Goal: Book appointment/travel/reservation

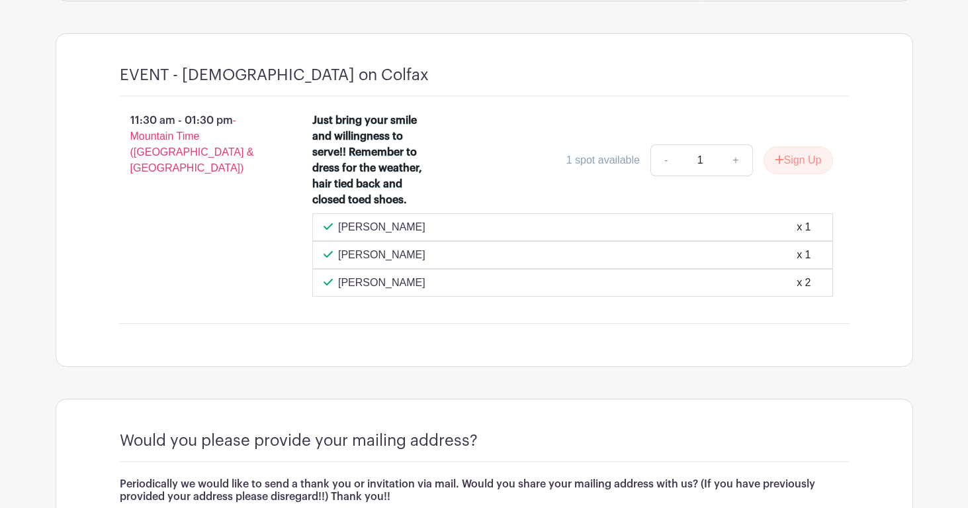
scroll to position [1077, 0]
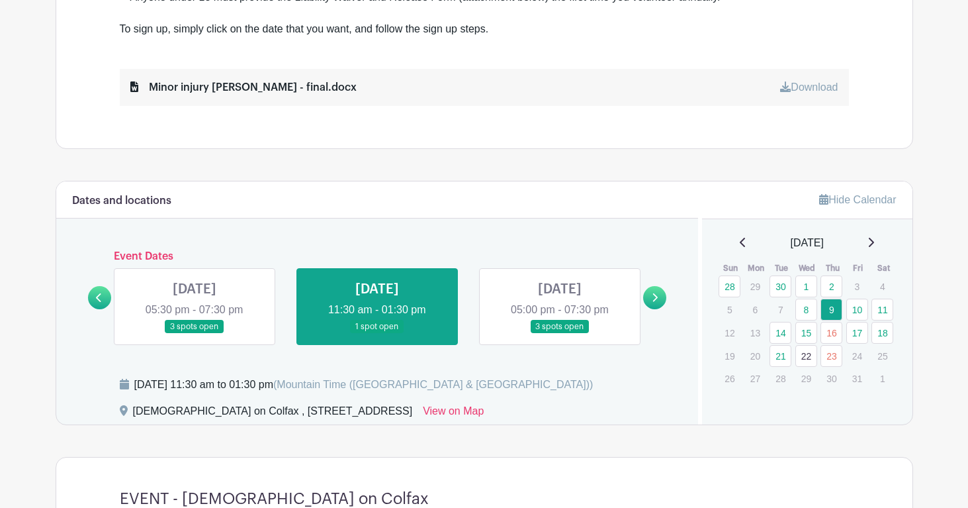
scroll to position [649, 0]
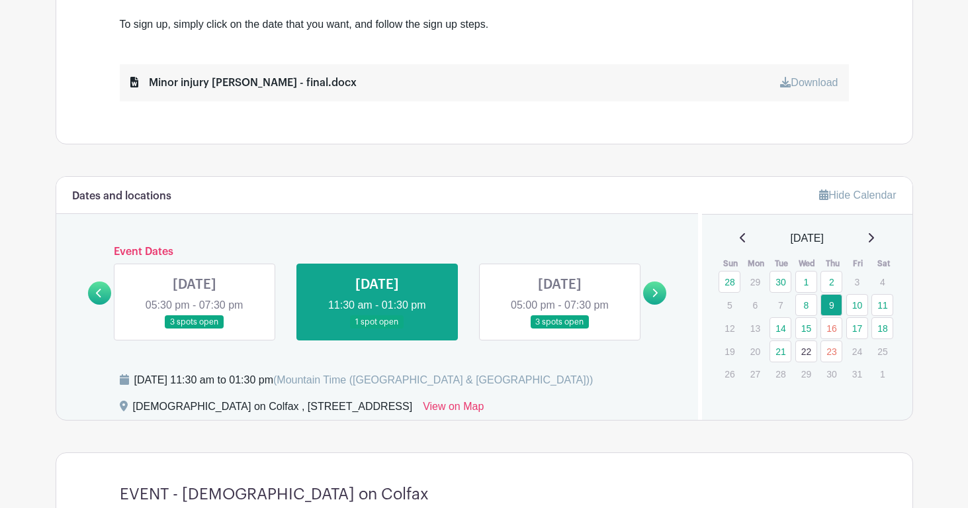
click at [195, 329] on link at bounding box center [195, 329] width 0 height 0
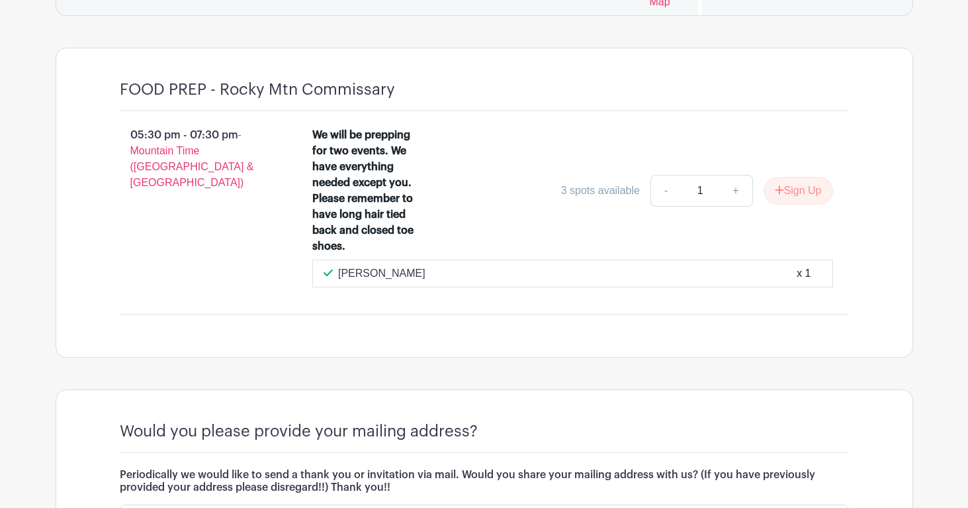
scroll to position [1089, 0]
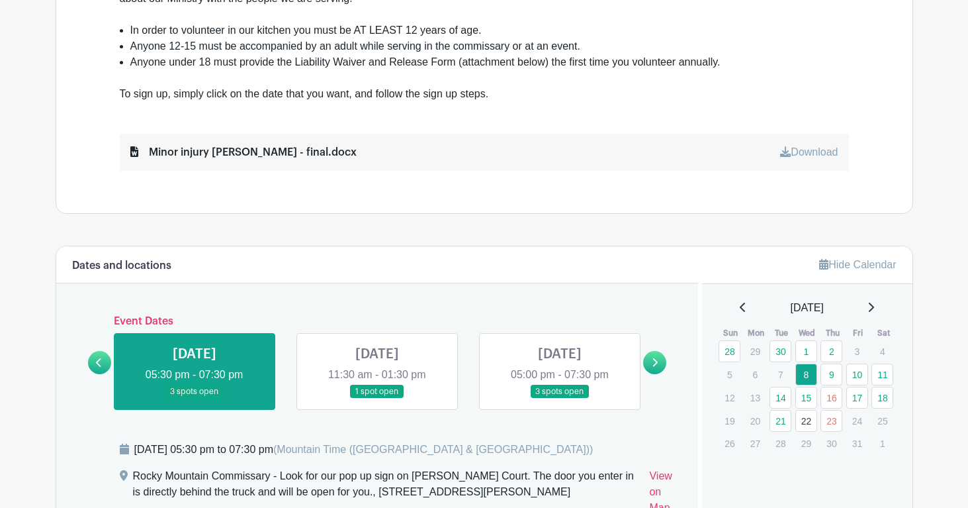
scroll to position [580, 0]
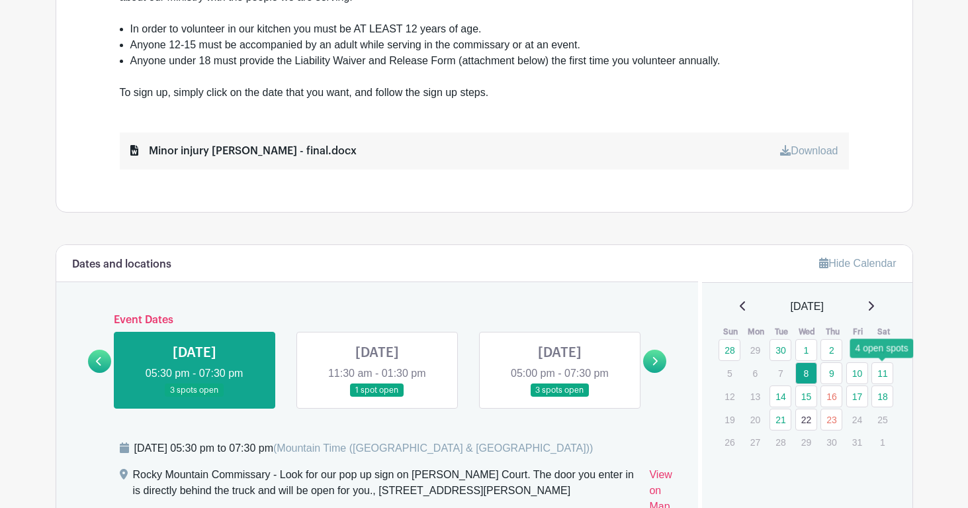
click at [880, 373] on link "11" at bounding box center [883, 373] width 22 height 22
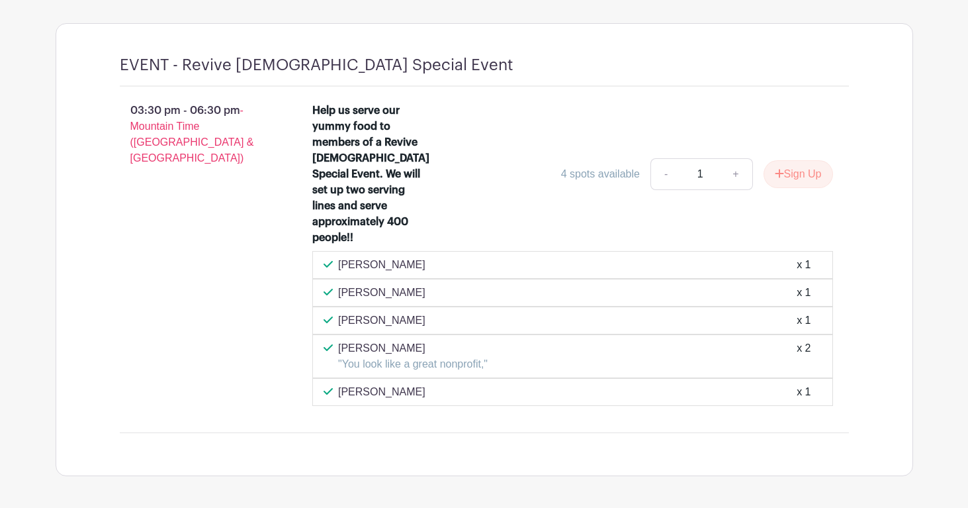
scroll to position [1081, 0]
